Goal: Information Seeking & Learning: Learn about a topic

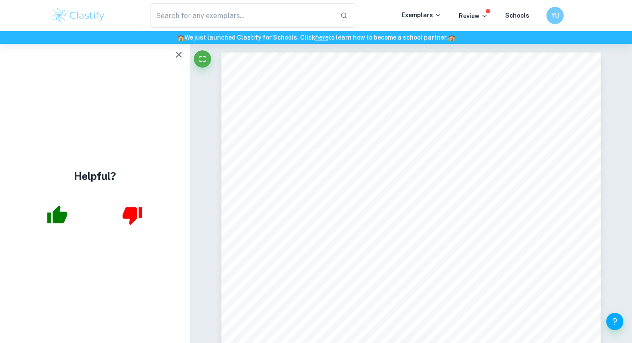
click at [91, 17] on img at bounding box center [78, 15] width 55 height 17
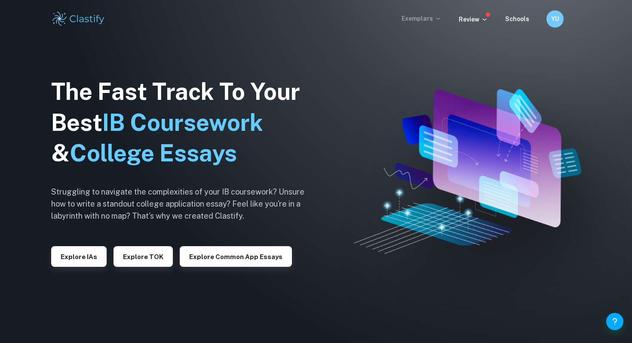
click at [424, 21] on p "Exemplars" at bounding box center [422, 18] width 40 height 9
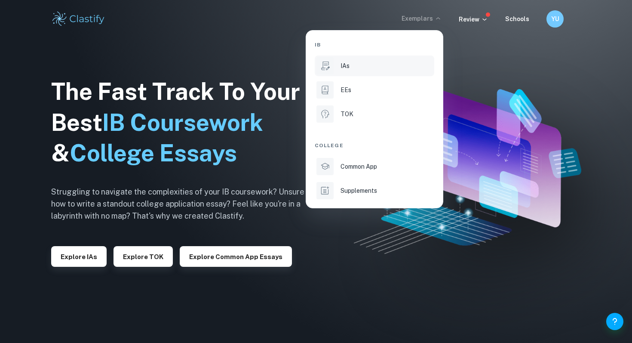
click at [350, 67] on div "IAs" at bounding box center [386, 65] width 92 height 9
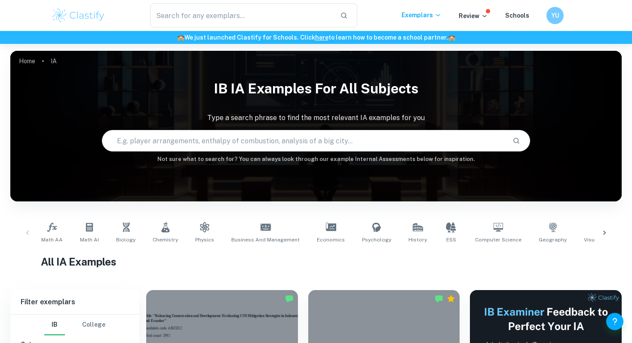
click at [324, 151] on input "text" at bounding box center [303, 141] width 403 height 24
click at [315, 135] on input "text" at bounding box center [303, 141] width 403 height 24
type input "history"
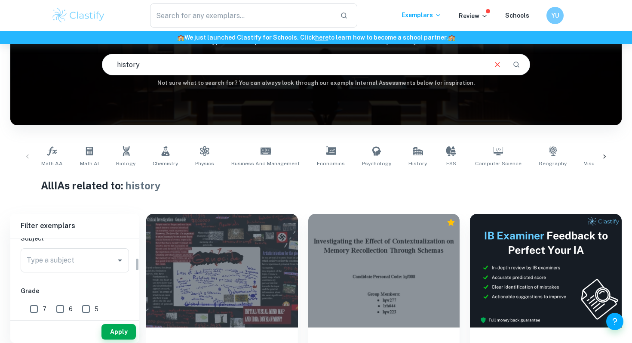
scroll to position [132, 0]
click at [48, 278] on div "7" at bounding box center [41, 279] width 26 height 20
click at [42, 278] on input "7" at bounding box center [33, 280] width 17 height 17
checkbox input "true"
click at [112, 326] on button "Apply" at bounding box center [118, 331] width 34 height 15
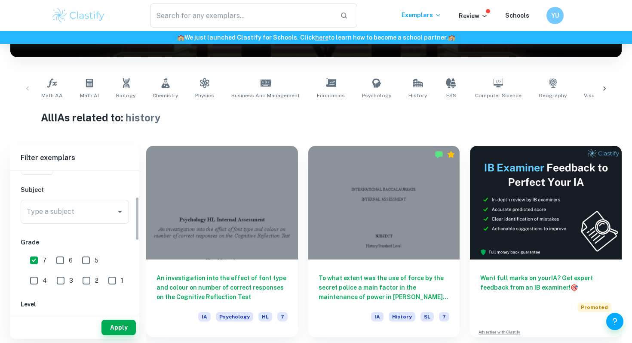
scroll to position [85, 0]
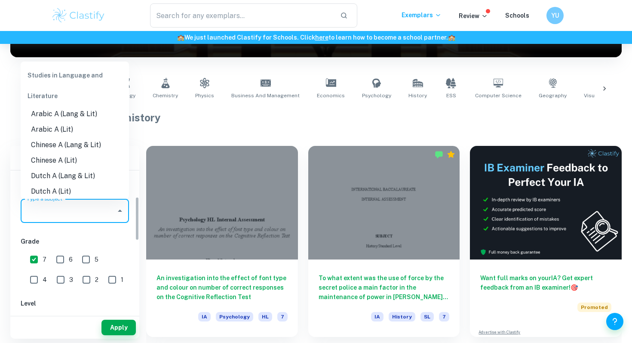
click at [98, 217] on input "Type a subject" at bounding box center [69, 210] width 88 height 16
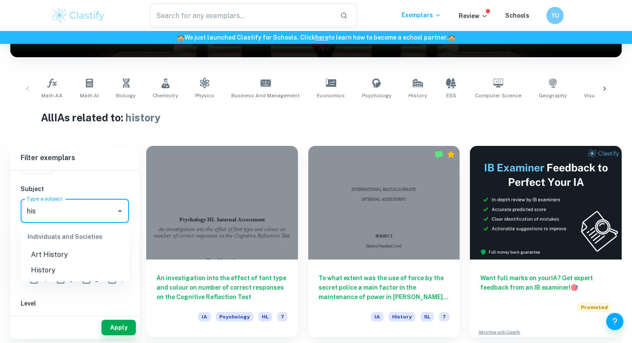
click at [57, 269] on li "History" at bounding box center [75, 269] width 108 height 15
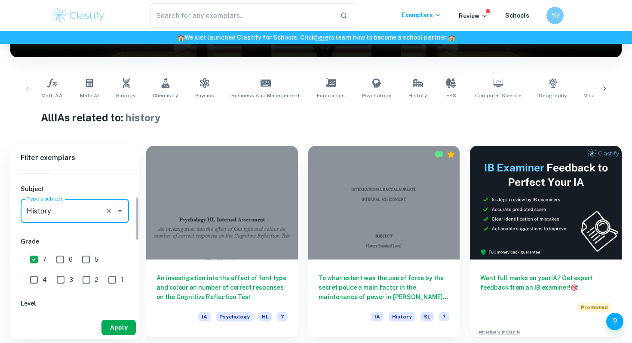
type input "History"
click at [116, 324] on button "Apply" at bounding box center [118, 326] width 34 height 15
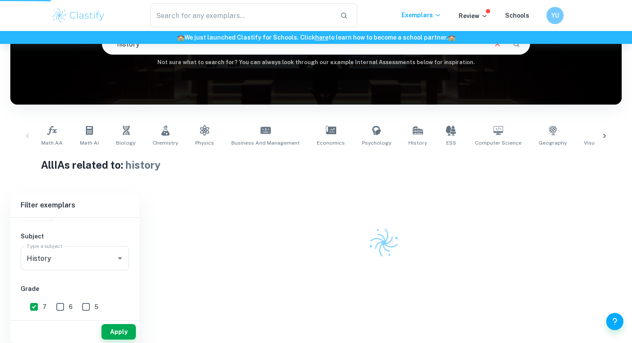
scroll to position [76, 0]
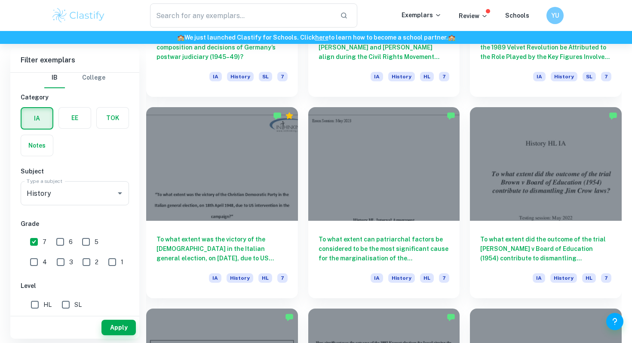
scroll to position [1392, 0]
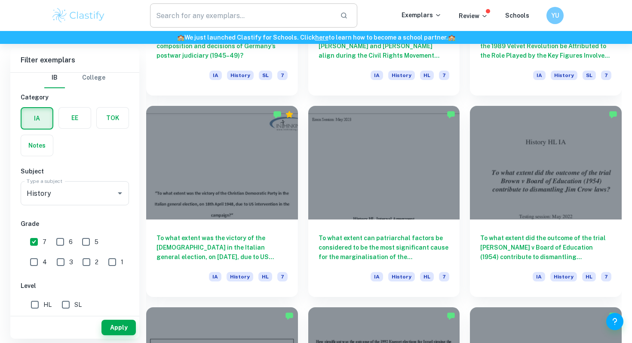
click at [313, 13] on input "text" at bounding box center [241, 15] width 183 height 24
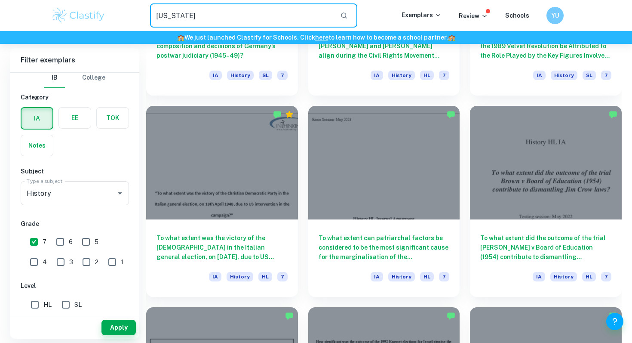
type input "[US_STATE]"
click at [348, 13] on icon "button" at bounding box center [344, 16] width 8 height 8
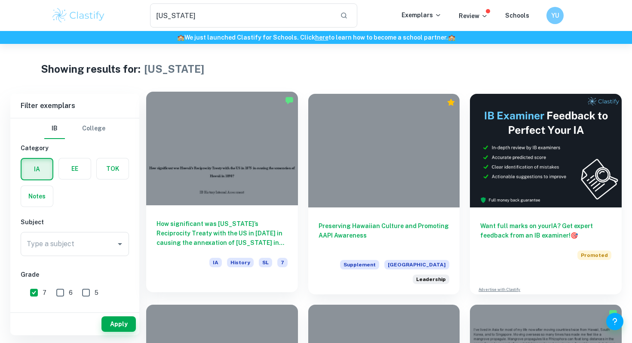
click at [209, 182] on div at bounding box center [222, 148] width 152 height 113
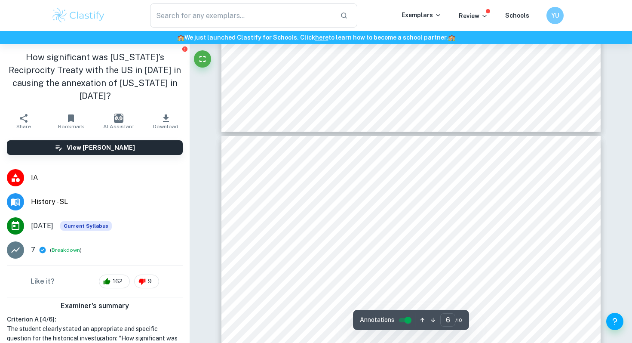
type input "7"
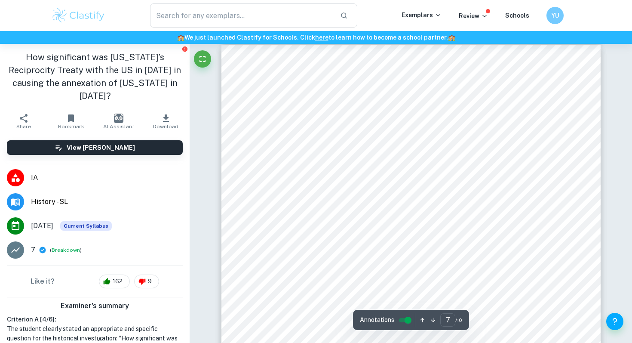
scroll to position [3307, 0]
